Goal: Ask a question

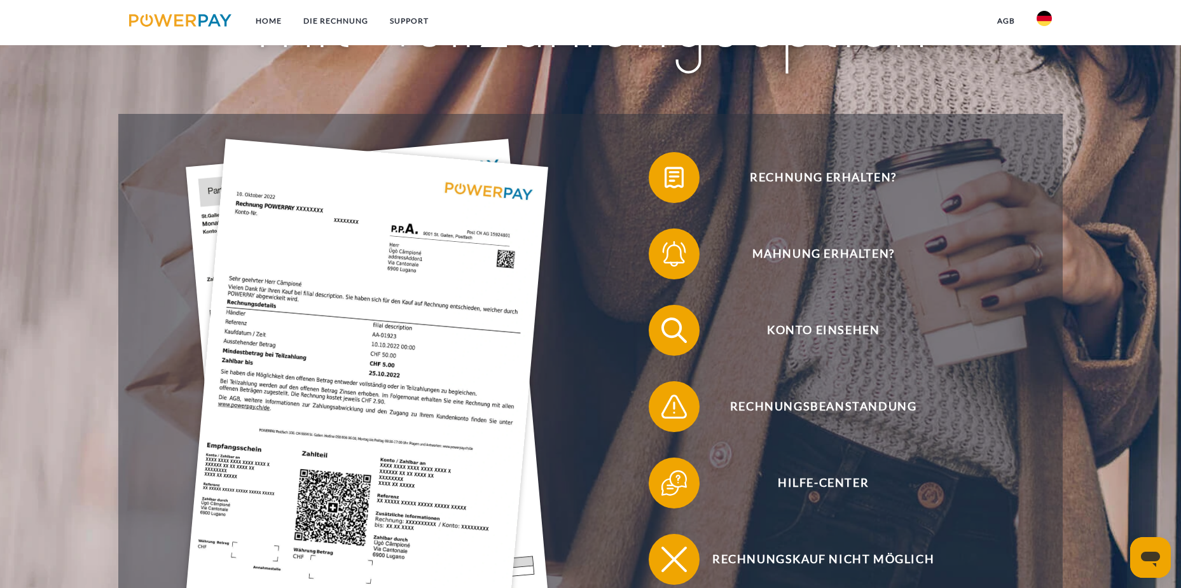
scroll to position [254, 0]
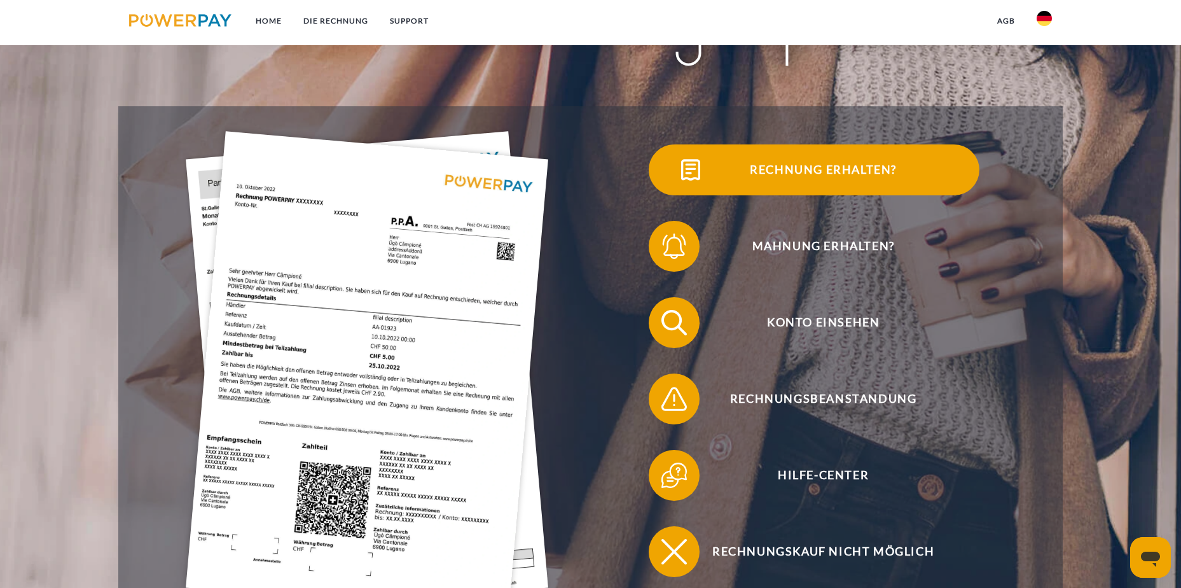
click at [851, 165] on span "Rechnung erhalten?" at bounding box center [823, 169] width 312 height 51
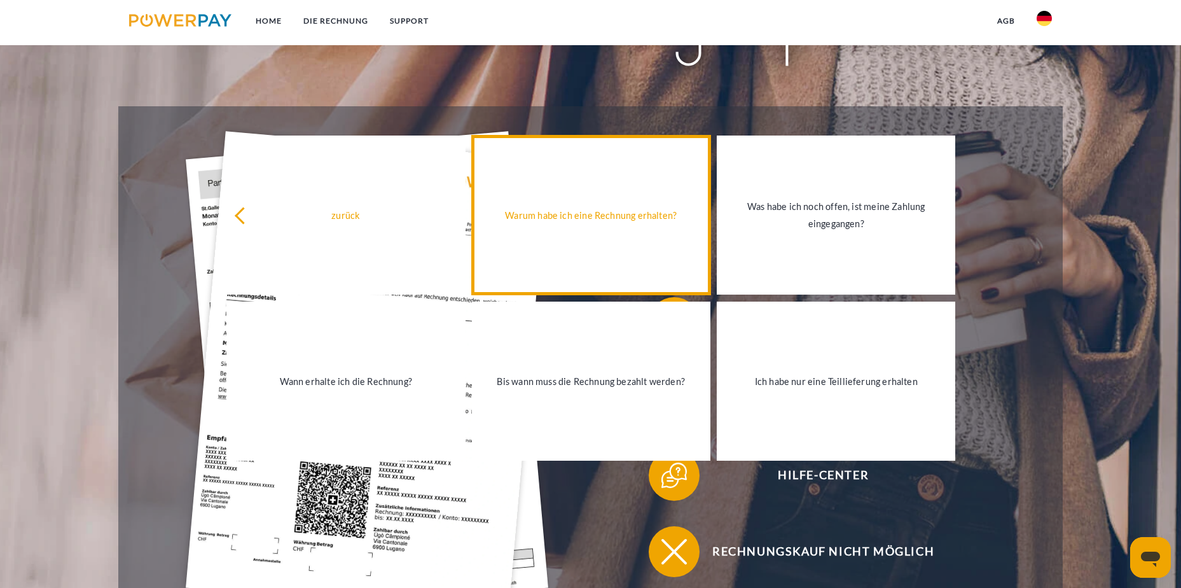
click at [639, 217] on div "Warum habe ich eine Rechnung erhalten?" at bounding box center [591, 214] width 223 height 17
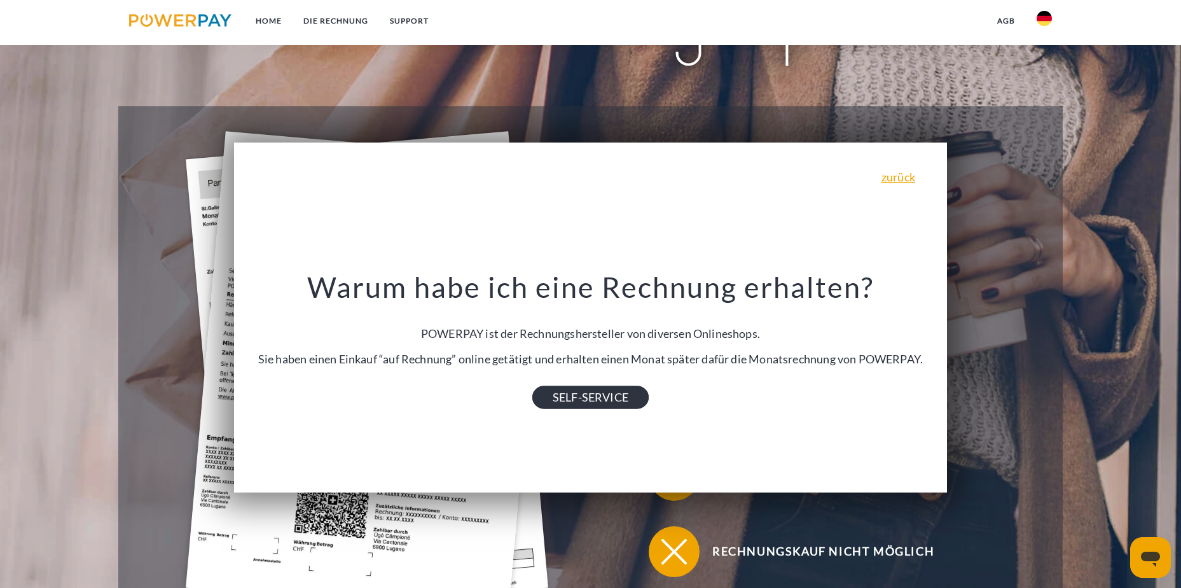
click at [606, 398] on link "SELF-SERVICE" at bounding box center [590, 397] width 116 height 23
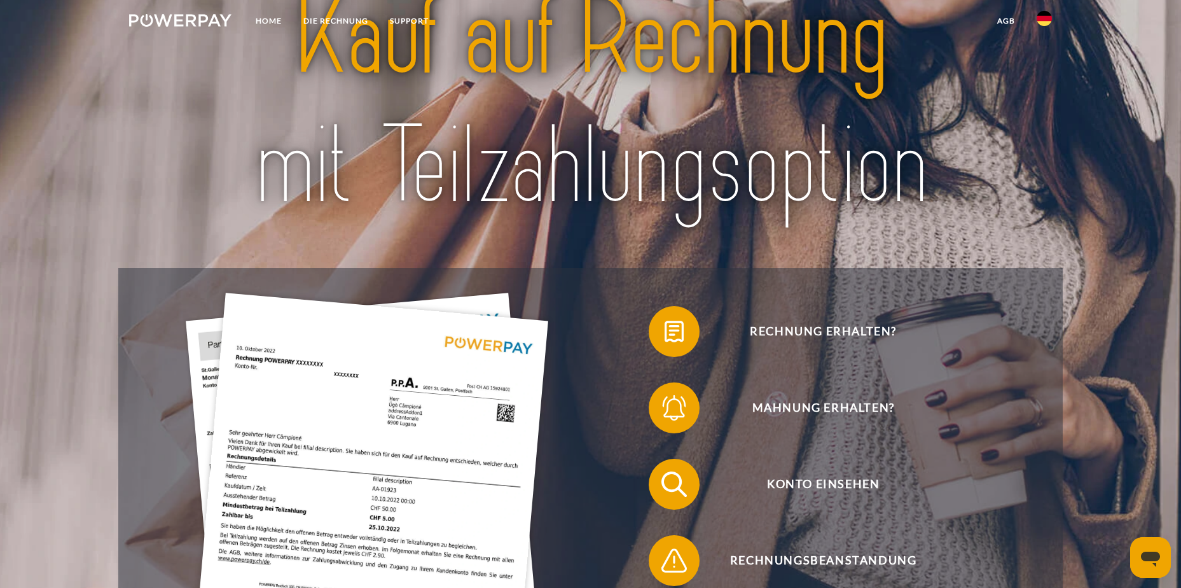
scroll to position [191, 0]
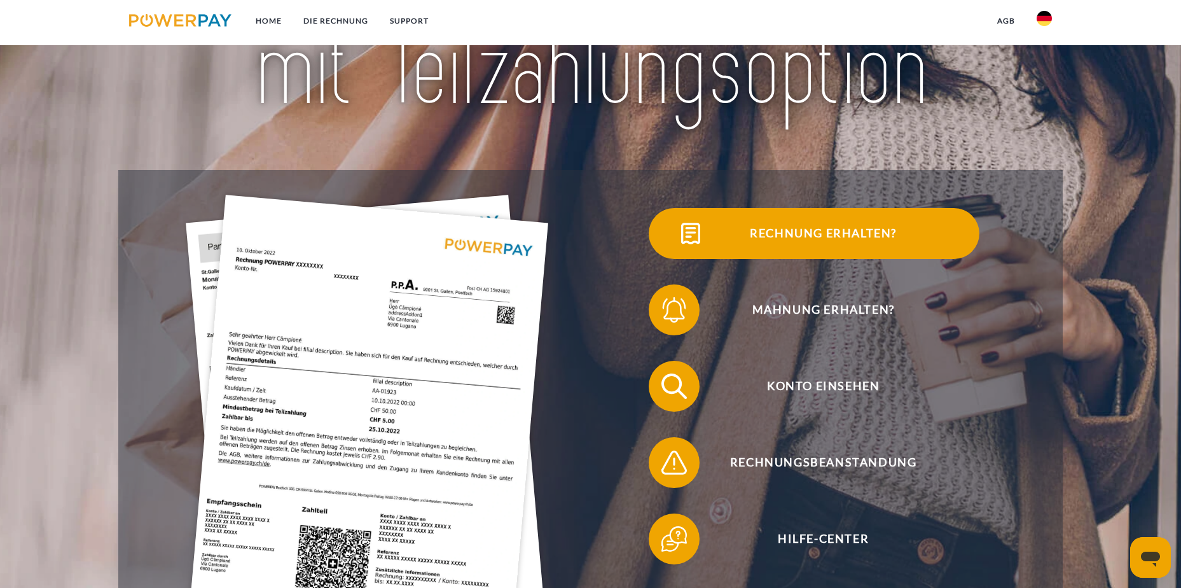
click at [841, 233] on span "Rechnung erhalten?" at bounding box center [823, 233] width 312 height 51
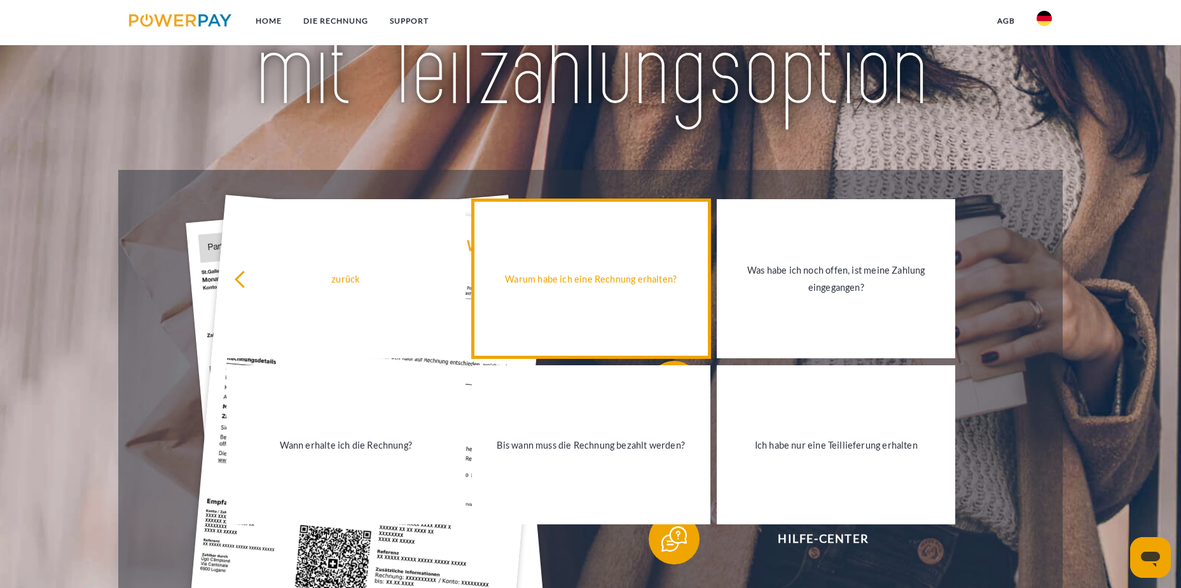
click at [640, 274] on div "Warum habe ich eine Rechnung erhalten?" at bounding box center [591, 278] width 223 height 17
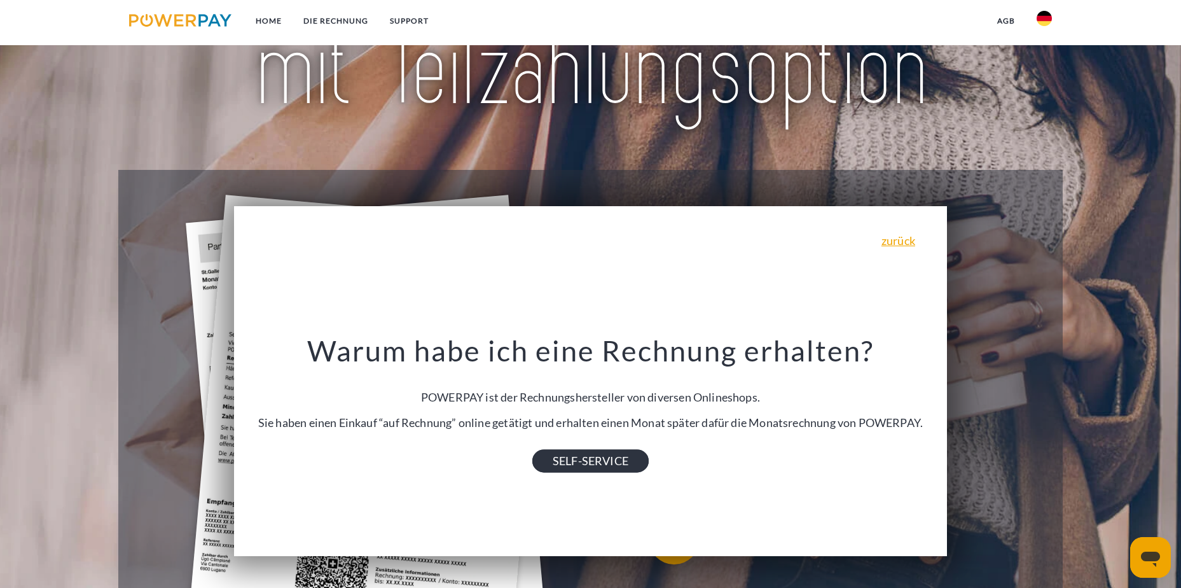
click at [611, 459] on link "SELF-SERVICE" at bounding box center [590, 461] width 116 height 23
